Goal: Task Accomplishment & Management: Manage account settings

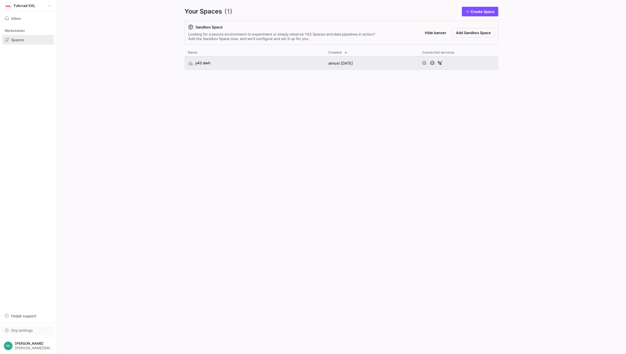
click at [6, 333] on span "button" at bounding box center [28, 330] width 51 height 9
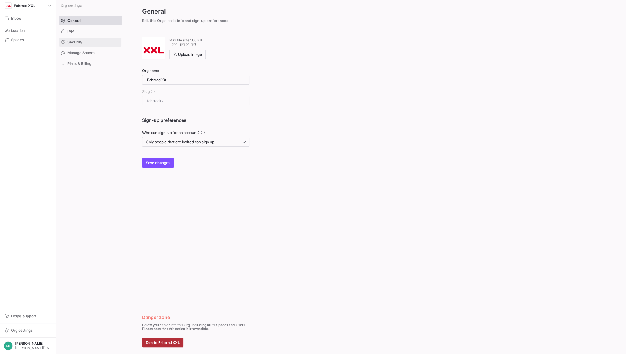
click at [76, 43] on span "Security" at bounding box center [74, 42] width 15 height 5
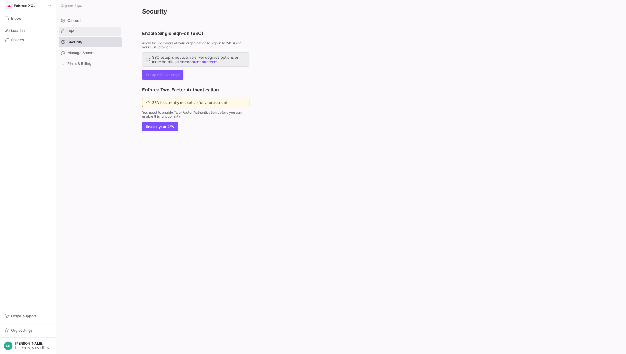
click at [79, 30] on span at bounding box center [90, 31] width 62 height 9
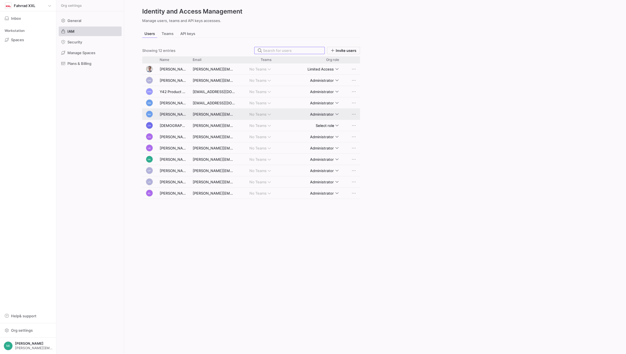
click at [354, 112] on span "Press SPACE to select this row." at bounding box center [354, 114] width 6 height 6
click at [194, 115] on div at bounding box center [313, 177] width 626 height 354
click at [194, 115] on div "[PERSON_NAME][EMAIL_ADDRESS][DOMAIN_NAME]" at bounding box center [213, 114] width 49 height 11
click at [200, 115] on div "[PERSON_NAME][EMAIL_ADDRESS][DOMAIN_NAME]" at bounding box center [213, 114] width 49 height 11
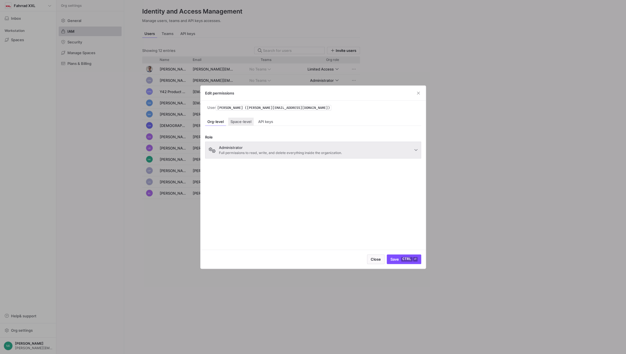
click at [244, 122] on span "Space-level" at bounding box center [241, 122] width 21 height 4
click at [262, 121] on span "API keys" at bounding box center [265, 122] width 15 height 4
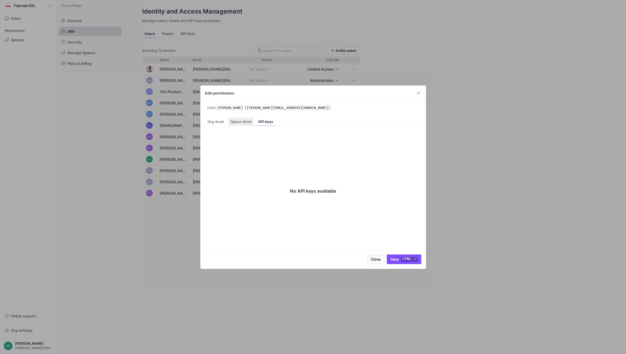
click at [245, 121] on span "Space-level" at bounding box center [241, 122] width 21 height 4
click at [217, 124] on div "Org-level" at bounding box center [215, 122] width 21 height 8
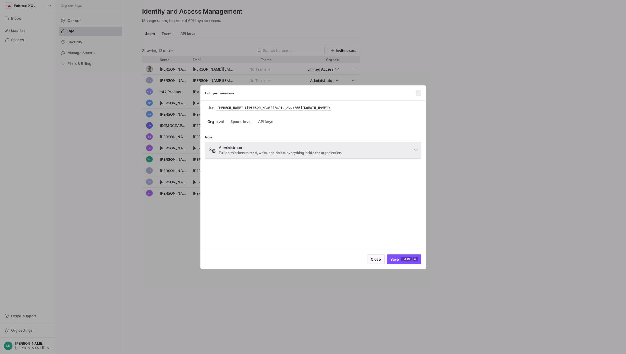
click at [420, 95] on span "button" at bounding box center [419, 93] width 6 height 6
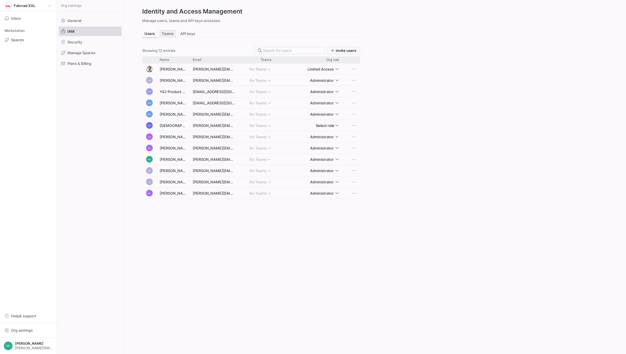
click at [167, 36] on div "Teams" at bounding box center [167, 34] width 16 height 8
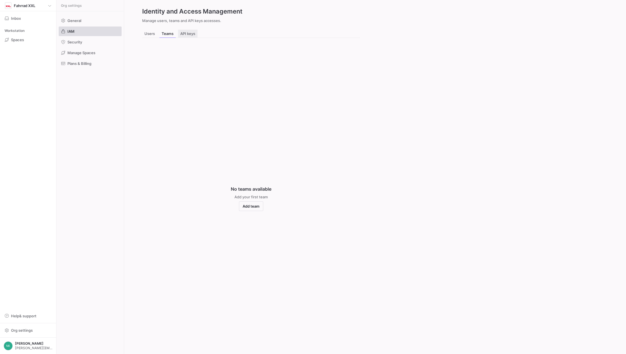
click at [186, 34] on span "API keys" at bounding box center [187, 34] width 15 height 4
click at [161, 33] on div "Teams" at bounding box center [167, 34] width 16 height 8
click at [152, 34] on span "Users" at bounding box center [149, 34] width 10 height 4
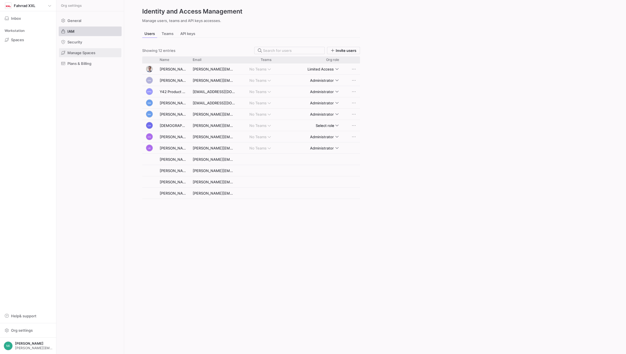
click at [95, 52] on span "Manage Spaces" at bounding box center [81, 53] width 28 height 5
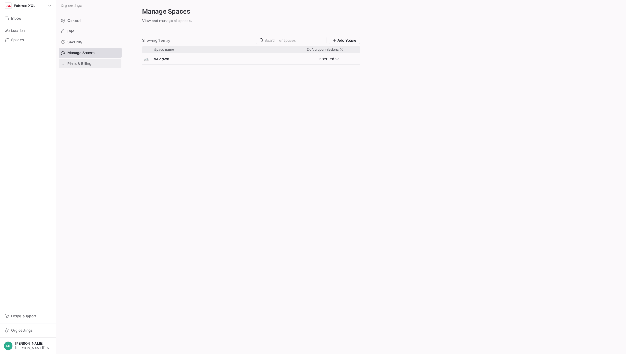
click at [84, 62] on span "Plans & Billing" at bounding box center [79, 63] width 24 height 5
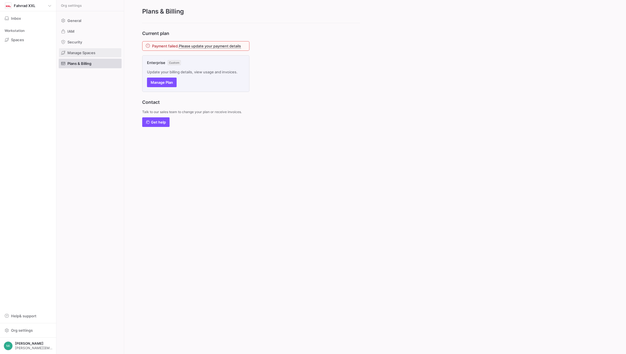
click at [80, 54] on span "Manage Spaces" at bounding box center [81, 53] width 28 height 5
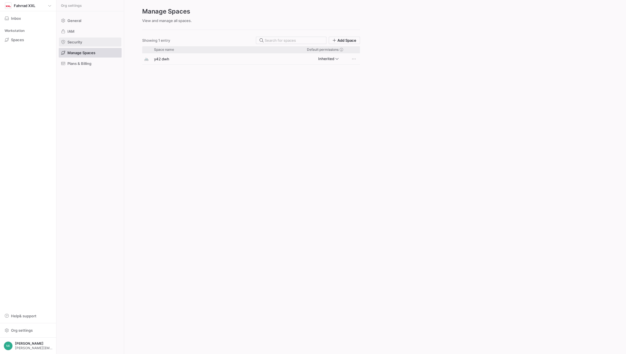
click at [75, 42] on span "Security" at bounding box center [74, 42] width 15 height 5
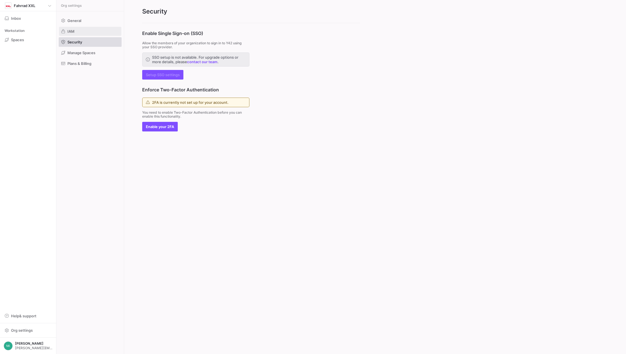
click at [74, 31] on span "IAM" at bounding box center [70, 31] width 7 height 5
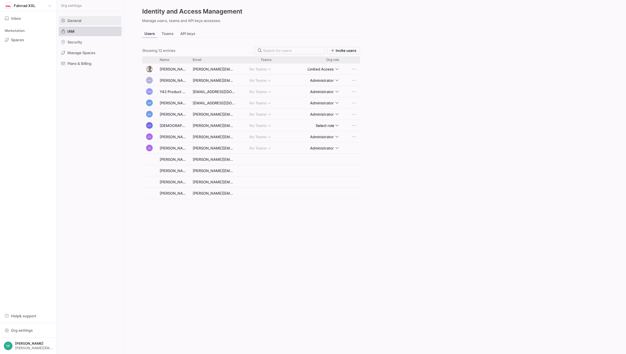
click at [73, 21] on span "General" at bounding box center [74, 20] width 14 height 5
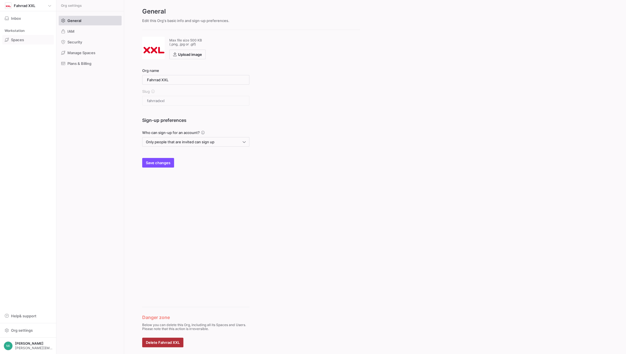
click at [18, 39] on span "Spaces" at bounding box center [17, 40] width 13 height 5
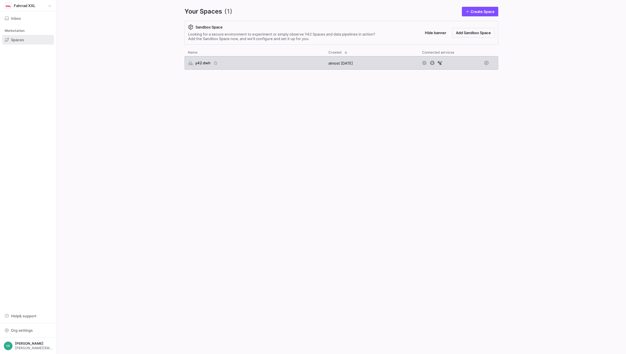
click at [205, 62] on span "y42 dwh" at bounding box center [202, 63] width 15 height 5
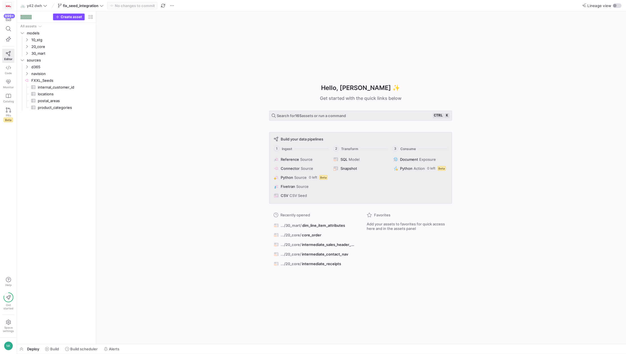
click at [11, 5] on img at bounding box center [9, 6] width 6 height 6
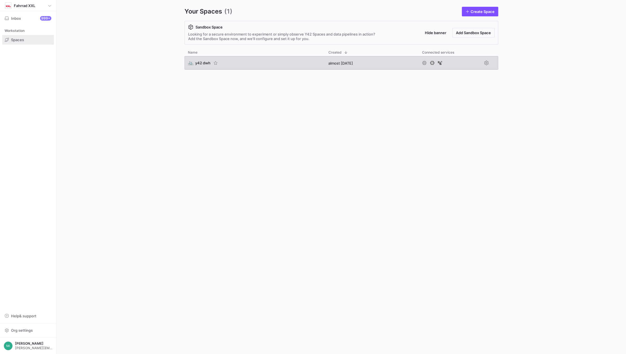
click at [198, 62] on span "y42 dwh" at bounding box center [202, 63] width 15 height 5
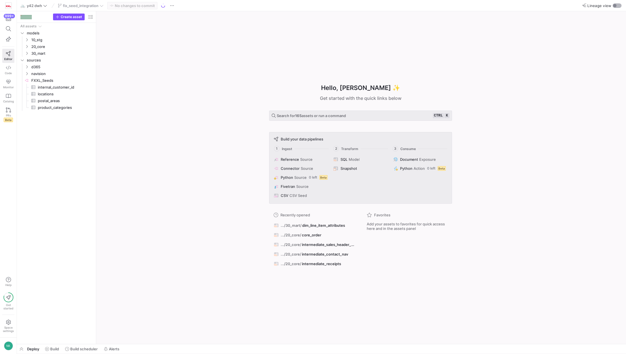
click at [616, 6] on div "button" at bounding box center [614, 5] width 3 height 3
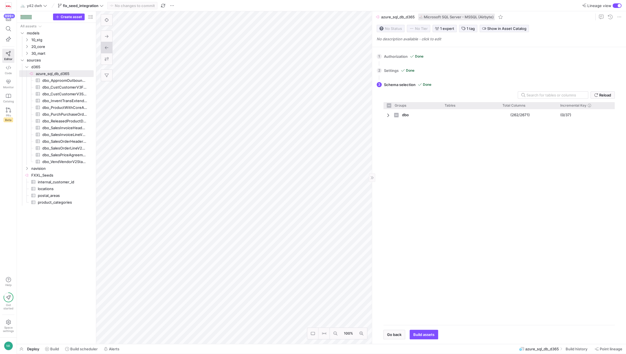
checkbox input "false"
